Goal: Task Accomplishment & Management: Use online tool/utility

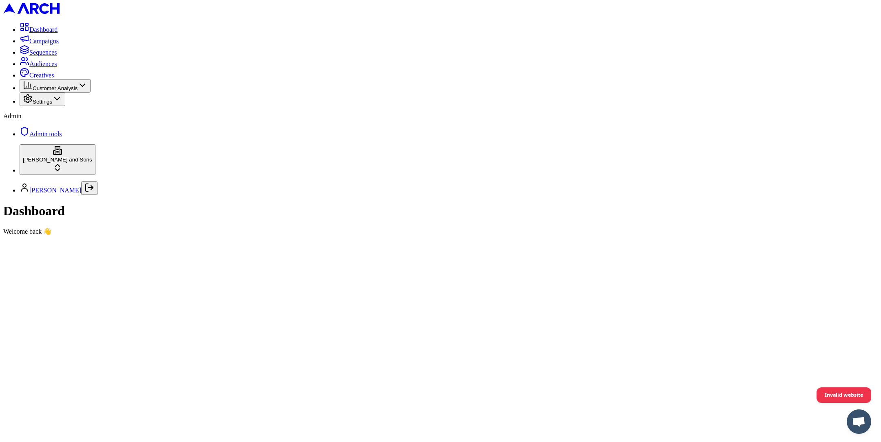
click at [53, 79] on link "Creatives" at bounding box center [37, 75] width 34 height 7
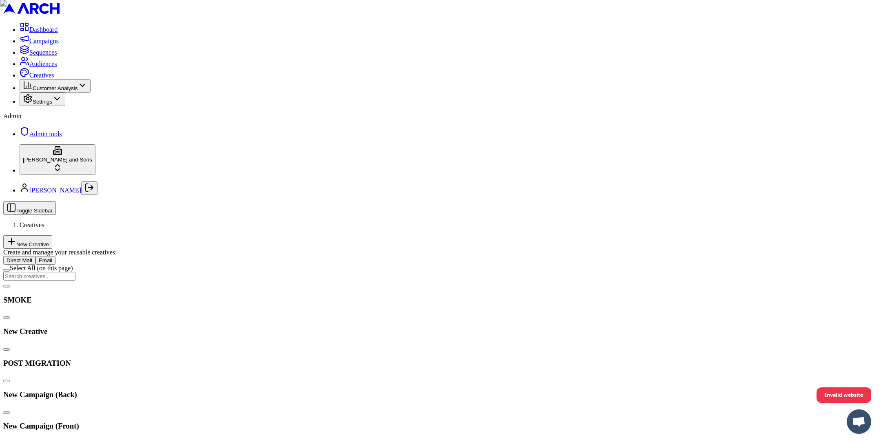
click at [55, 256] on button "Email" at bounding box center [45, 260] width 20 height 9
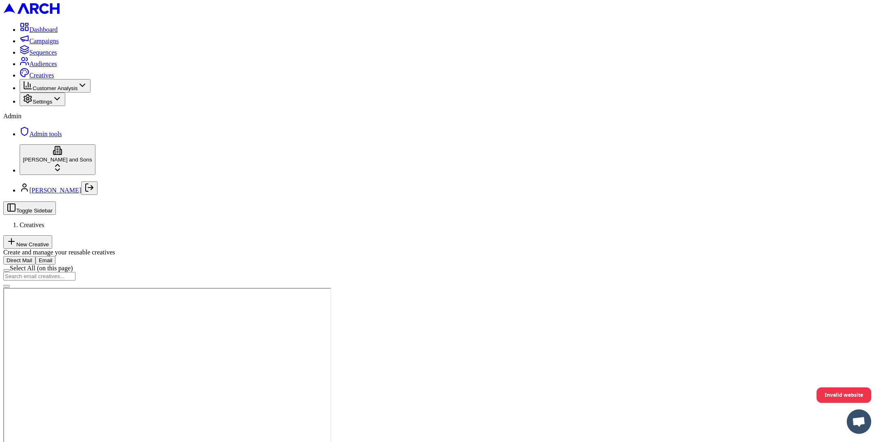
click at [58, 224] on button "Raw HTML" at bounding box center [41, 228] width 34 height 9
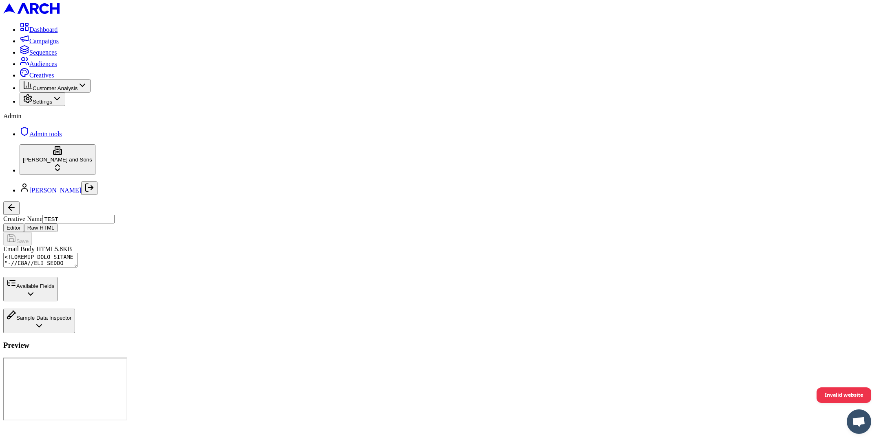
click at [78, 253] on textarea "Email Body HTML" at bounding box center [40, 260] width 74 height 15
click at [58, 301] on button "Available Fields" at bounding box center [30, 289] width 54 height 24
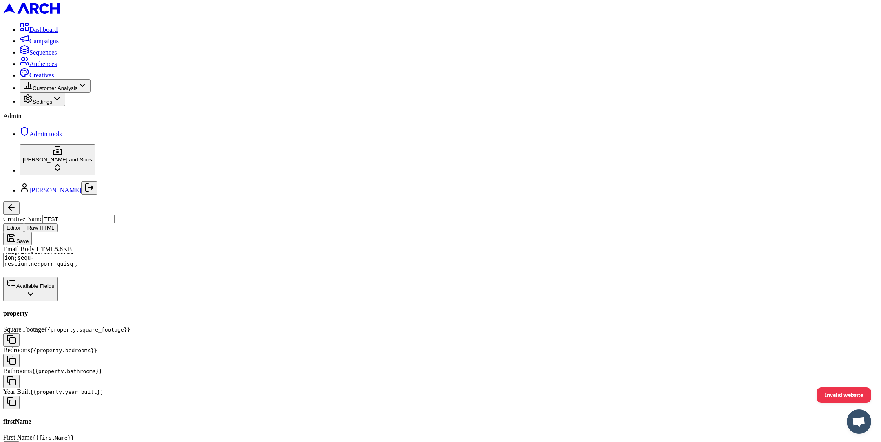
click at [20, 441] on button "button" at bounding box center [11, 447] width 16 height 13
click at [78, 253] on textarea "Email Body HTML" at bounding box center [40, 260] width 74 height 15
paste textarea "{{firstName}}"
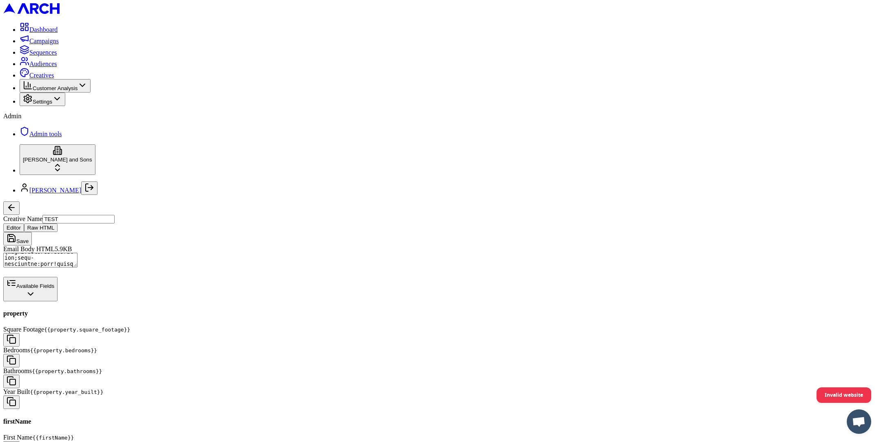
click at [78, 253] on textarea "Email Body HTML" at bounding box center [40, 260] width 74 height 15
paste textarea "{{lastName}}"
click at [78, 253] on textarea "Email Body HTML" at bounding box center [40, 260] width 74 height 15
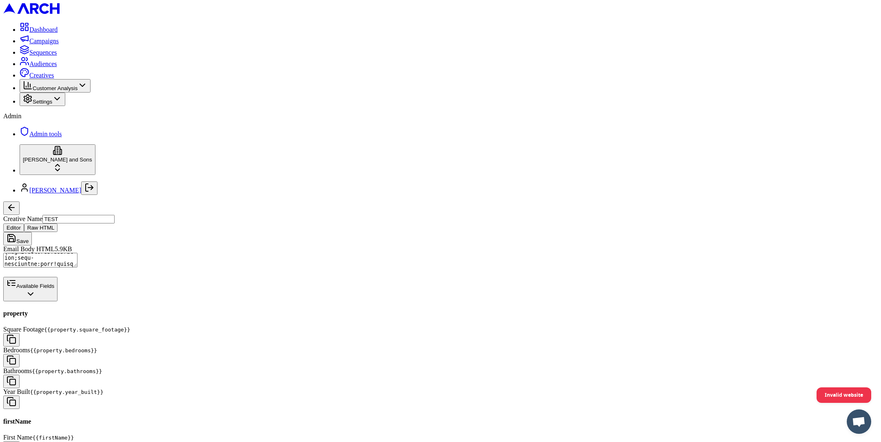
click at [78, 253] on textarea "Email Body HTML" at bounding box center [40, 260] width 74 height 15
type textarea "<!DOCTYPE HTML PUBLIC "-//W3C//DTD XHTML 1.0 Transitional //EN" "http://www.w3.…"
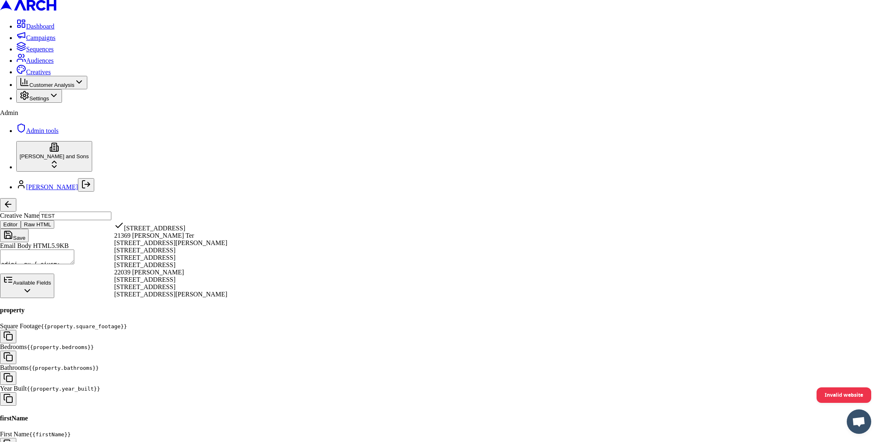
select select "68b39431-0401-43fd-a00e-62bf2afcd71a"
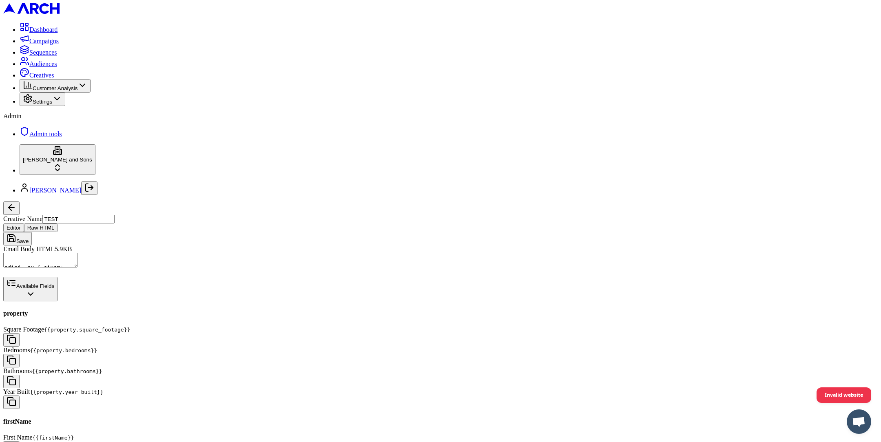
click at [32, 232] on button "Save" at bounding box center [17, 238] width 29 height 13
drag, startPoint x: 726, startPoint y: 427, endPoint x: 714, endPoint y: 433, distance: 13.0
drag, startPoint x: 804, startPoint y: 426, endPoint x: 739, endPoint y: 428, distance: 64.9
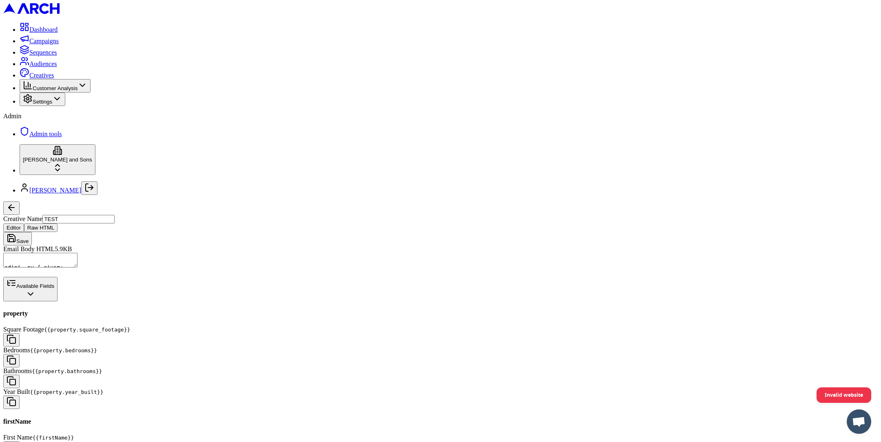
click at [20, 202] on button "button" at bounding box center [11, 208] width 16 height 13
